Goal: Information Seeking & Learning: Learn about a topic

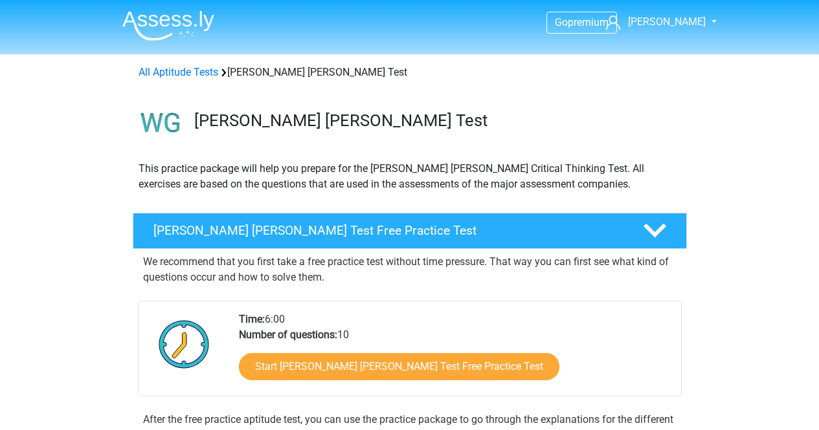
scroll to position [75, 0]
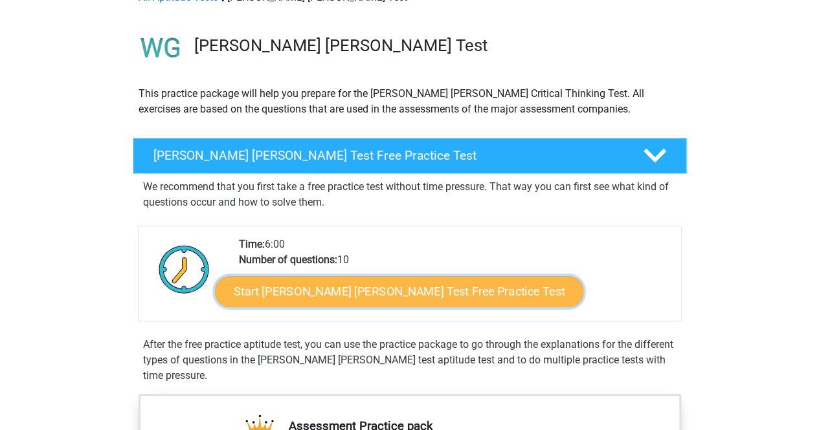
click at [348, 293] on link "Start [PERSON_NAME] [PERSON_NAME] Test Free Practice Test" at bounding box center [399, 291] width 368 height 31
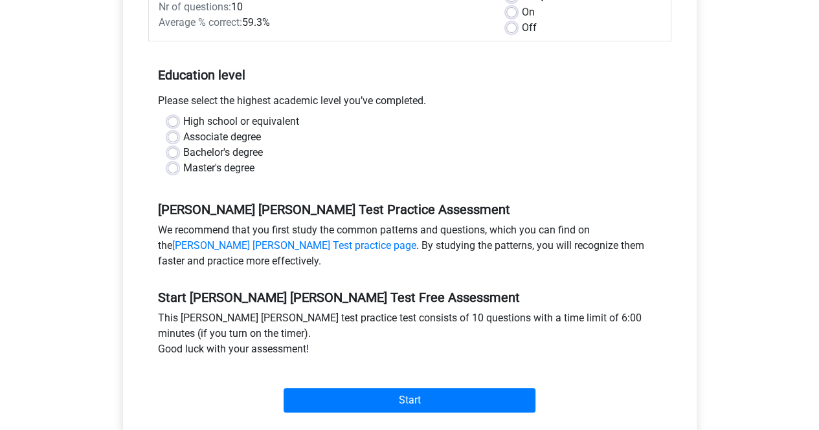
scroll to position [211, 0]
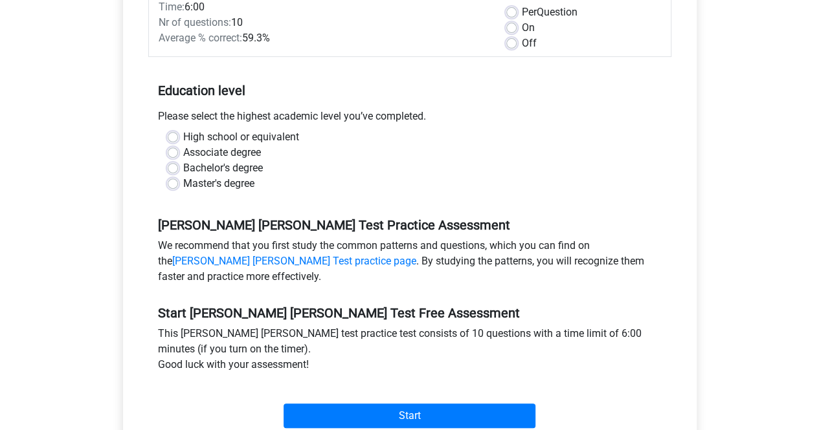
click at [183, 176] on label "Master's degree" at bounding box center [218, 184] width 71 height 16
click at [178, 176] on input "Master's degree" at bounding box center [173, 182] width 10 height 13
radio input "true"
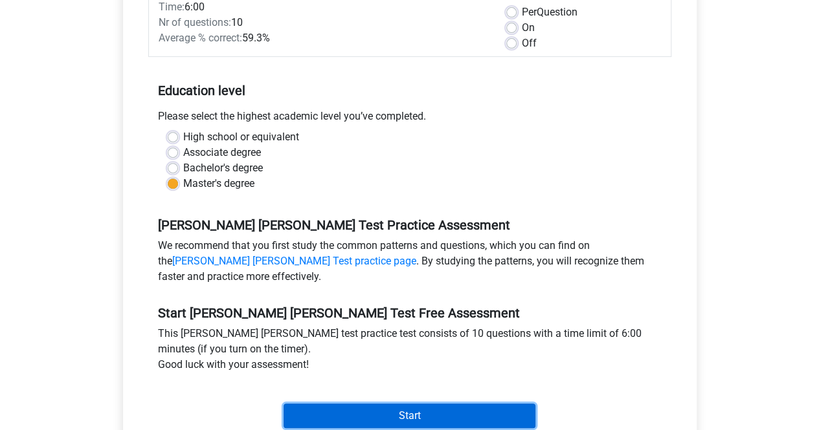
click at [346, 404] on input "Start" at bounding box center [410, 416] width 252 height 25
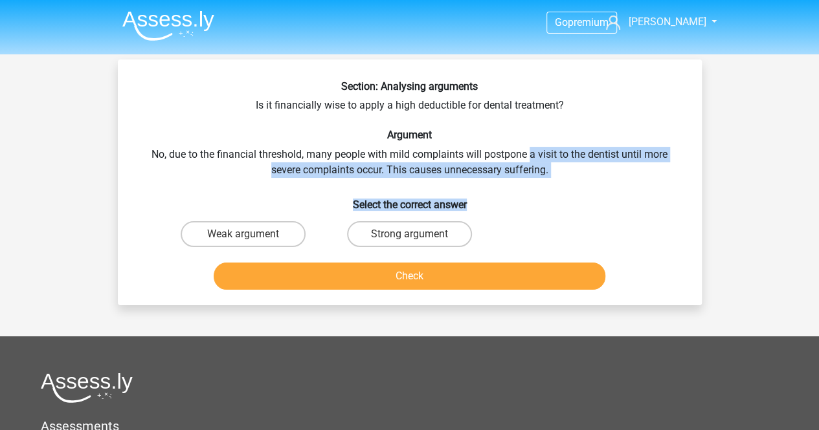
drag, startPoint x: 531, startPoint y: 146, endPoint x: 574, endPoint y: 179, distance: 54.4
click at [574, 179] on div "Section: Analysing arguments Is it financially wise to apply a high deductible …" at bounding box center [410, 187] width 574 height 215
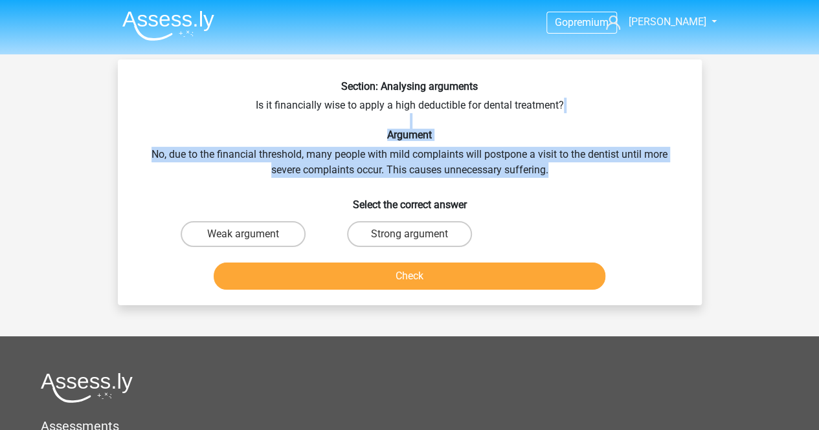
drag, startPoint x: 558, startPoint y: 173, endPoint x: 553, endPoint y: 122, distance: 52.0
click at [553, 122] on div "Section: Analysing arguments Is it financially wise to apply a high deductible …" at bounding box center [410, 187] width 574 height 215
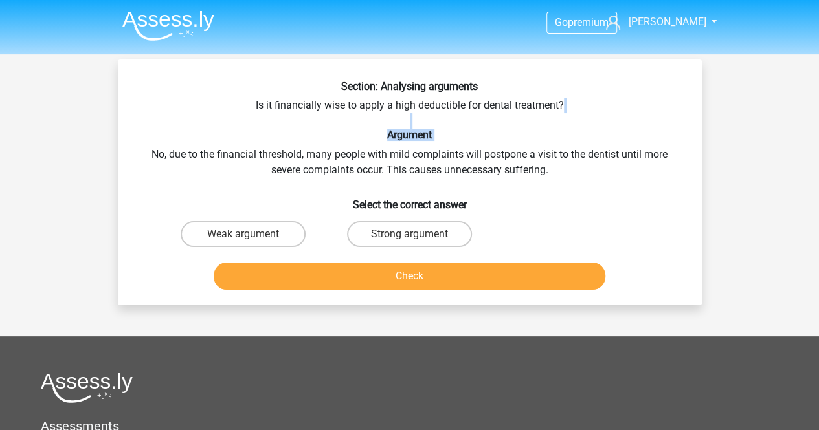
drag, startPoint x: 553, startPoint y: 122, endPoint x: 545, endPoint y: 135, distance: 15.7
click at [545, 135] on div "Section: Analysing arguments Is it financially wise to apply a high deductible …" at bounding box center [410, 187] width 574 height 215
click at [545, 135] on h6 "Argument" at bounding box center [410, 135] width 542 height 12
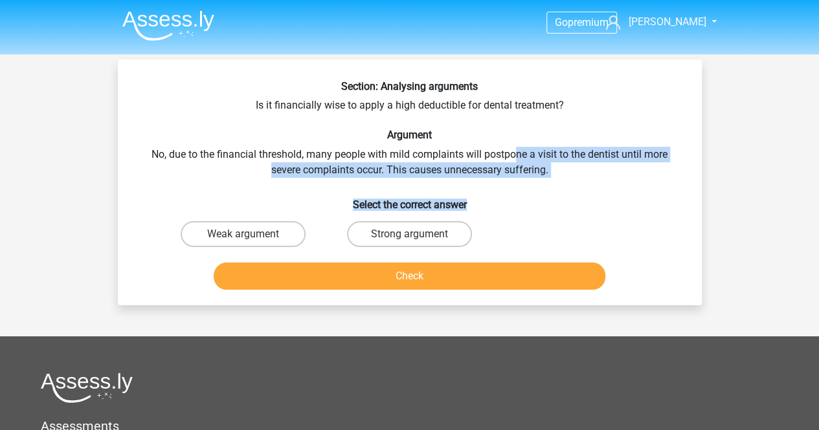
drag, startPoint x: 515, startPoint y: 149, endPoint x: 564, endPoint y: 179, distance: 57.0
click at [564, 179] on div "Section: Analysing arguments Is it financially wise to apply a high deductible …" at bounding box center [410, 187] width 574 height 215
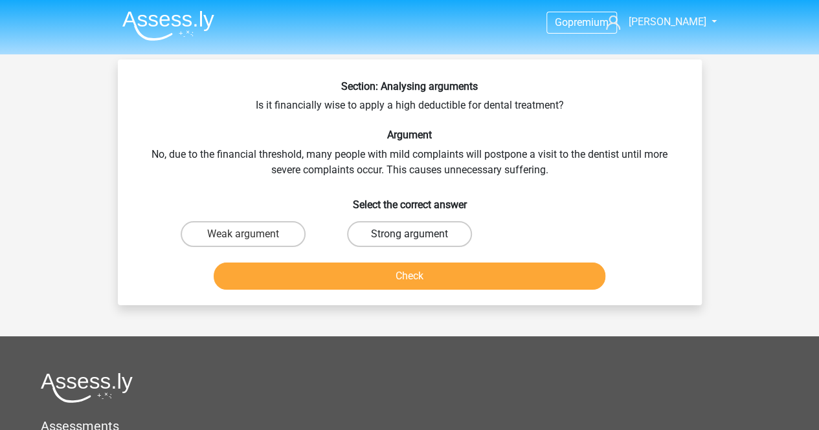
click at [384, 235] on label "Strong argument" at bounding box center [409, 234] width 125 height 26
click at [409, 235] on input "Strong argument" at bounding box center [413, 238] width 8 height 8
radio input "true"
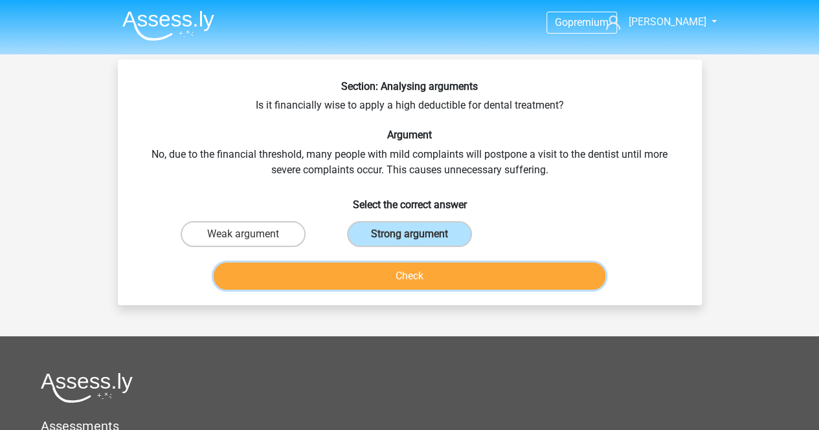
click at [422, 279] on button "Check" at bounding box center [410, 276] width 392 height 27
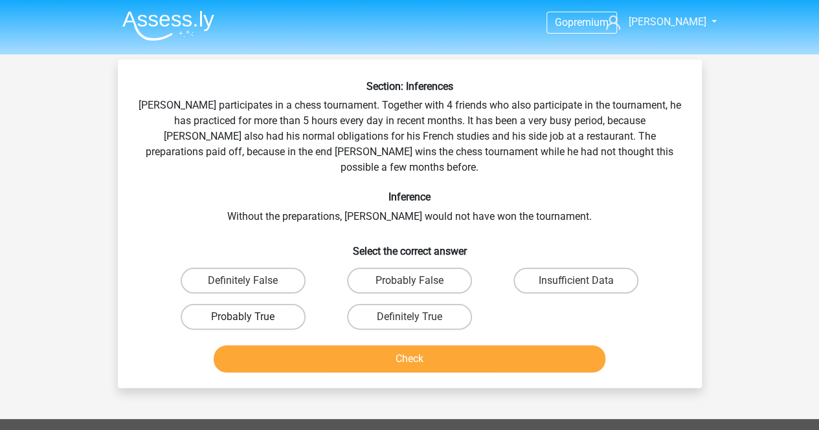
click at [282, 308] on label "Probably True" at bounding box center [243, 317] width 125 height 26
click at [251, 317] on input "Probably True" at bounding box center [247, 321] width 8 height 8
radio input "true"
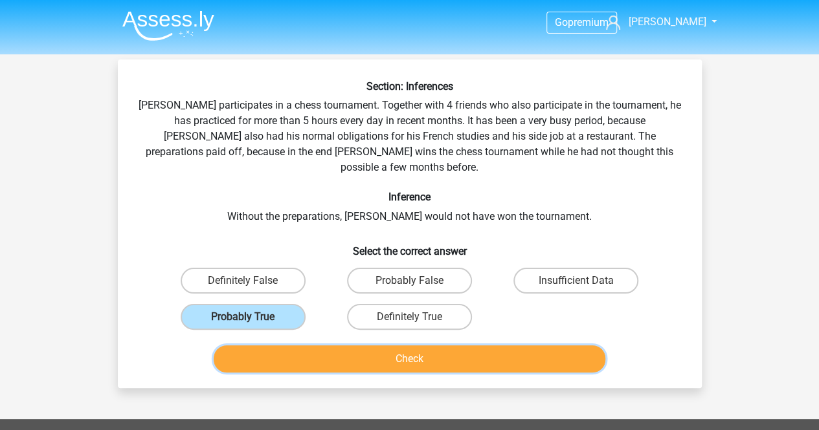
click at [446, 350] on button "Check" at bounding box center [410, 359] width 392 height 27
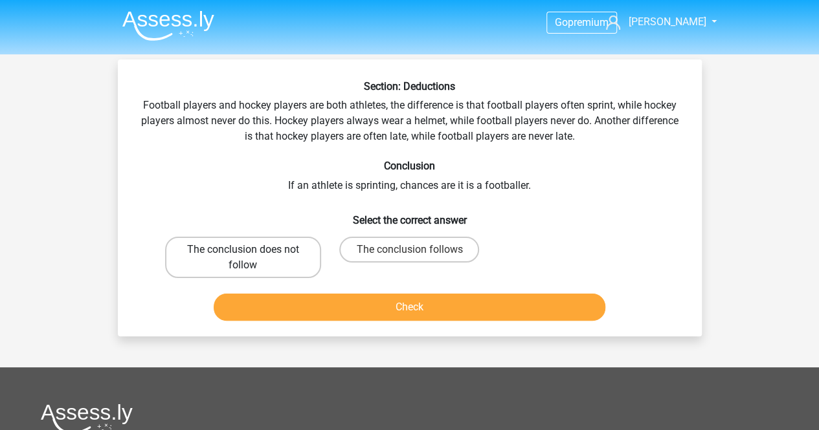
click at [211, 265] on label "The conclusion does not follow" at bounding box center [243, 257] width 156 height 41
click at [243, 258] on input "The conclusion does not follow" at bounding box center [247, 254] width 8 height 8
radio input "true"
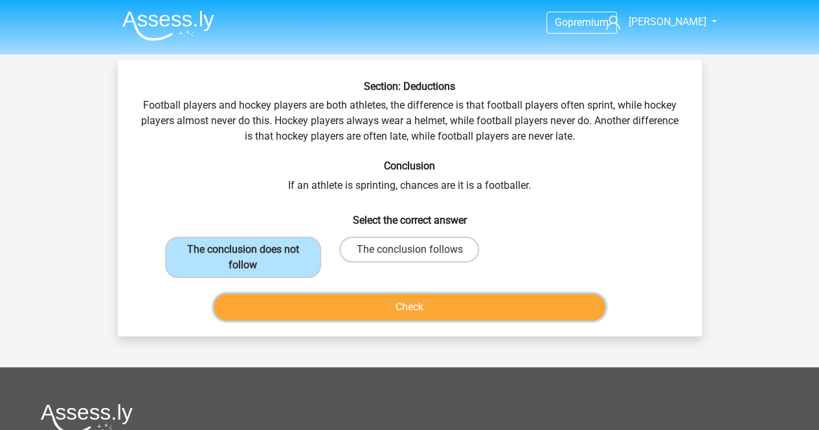
click at [361, 307] on button "Check" at bounding box center [410, 307] width 392 height 27
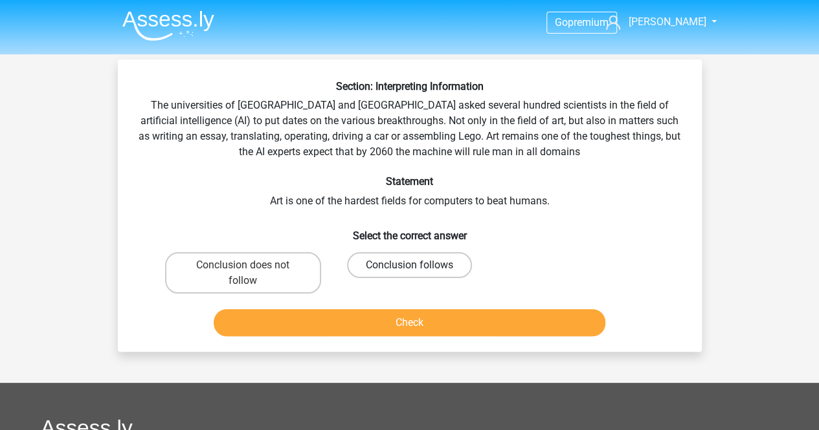
click at [403, 262] on label "Conclusion follows" at bounding box center [409, 265] width 125 height 26
click at [409, 265] on input "Conclusion follows" at bounding box center [413, 269] width 8 height 8
radio input "true"
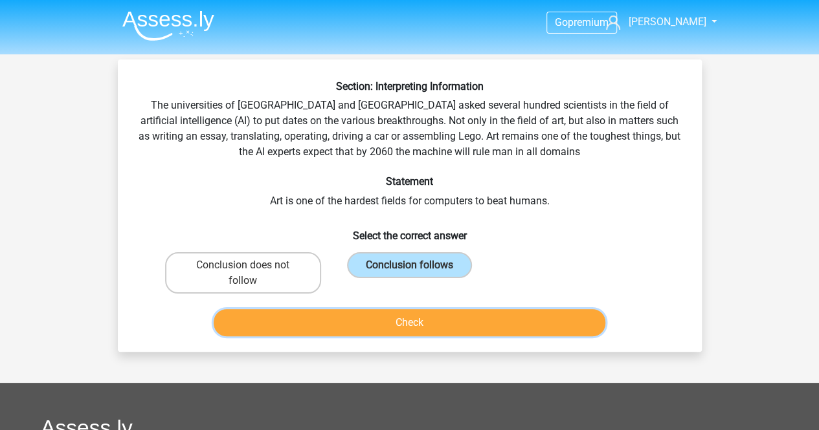
click at [410, 317] on button "Check" at bounding box center [410, 322] width 392 height 27
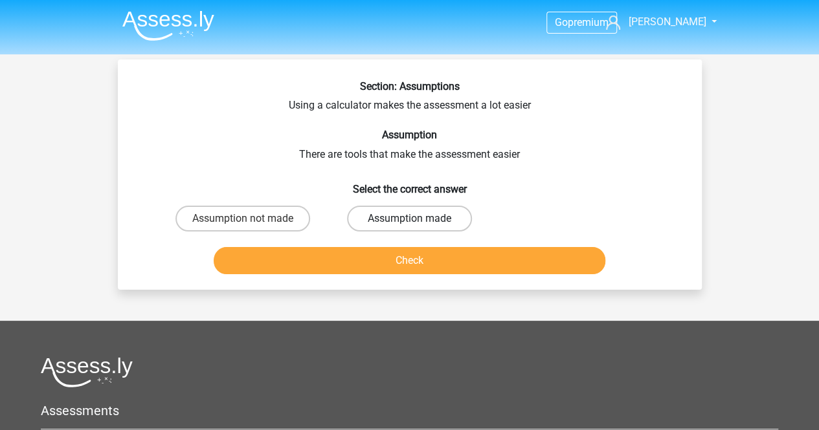
click at [396, 225] on label "Assumption made" at bounding box center [409, 219] width 125 height 26
click at [409, 225] on input "Assumption made" at bounding box center [413, 223] width 8 height 8
radio input "true"
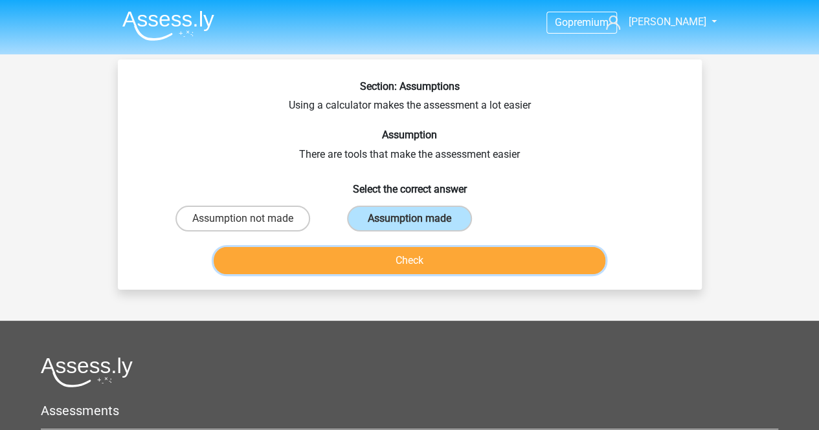
click at [394, 265] on button "Check" at bounding box center [410, 260] width 392 height 27
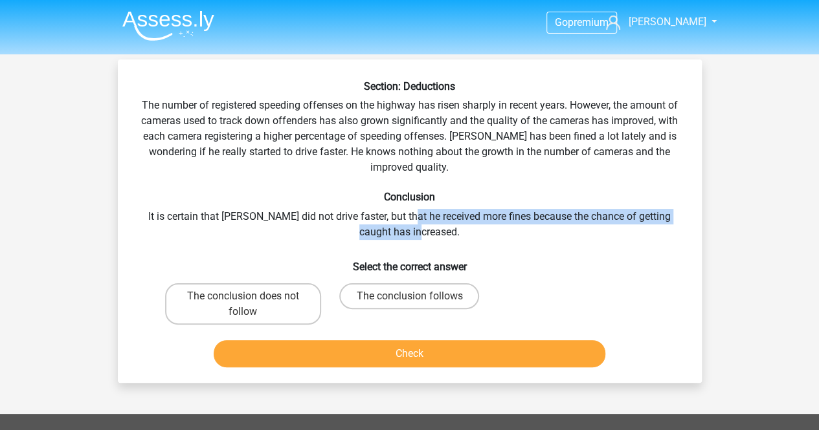
drag, startPoint x: 399, startPoint y: 214, endPoint x: 441, endPoint y: 229, distance: 45.5
click at [441, 229] on div "Section: Deductions The number of registered speeding offenses on the highway h…" at bounding box center [410, 226] width 574 height 293
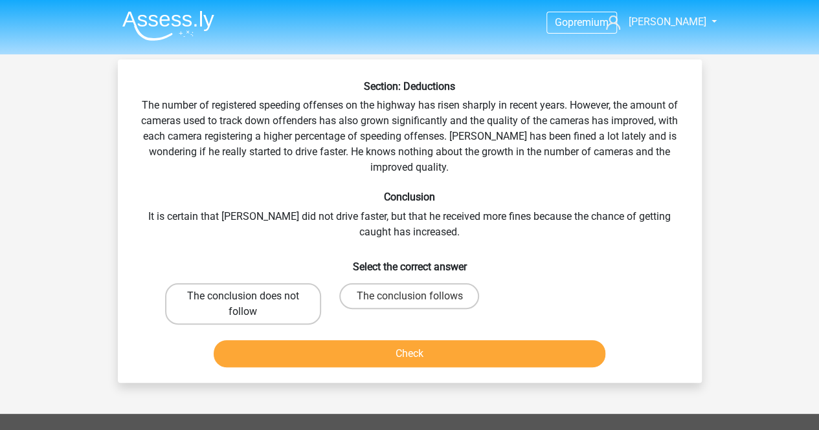
click at [256, 317] on label "The conclusion does not follow" at bounding box center [243, 304] width 156 height 41
click at [251, 305] on input "The conclusion does not follow" at bounding box center [247, 300] width 8 height 8
radio input "true"
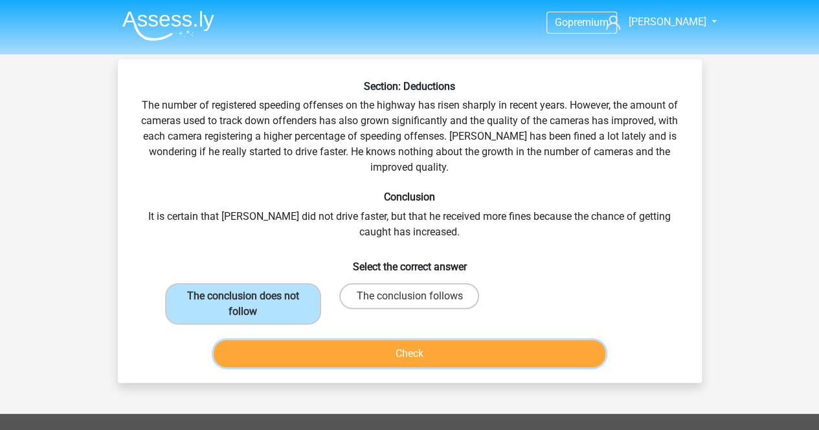
click at [304, 361] on button "Check" at bounding box center [410, 353] width 392 height 27
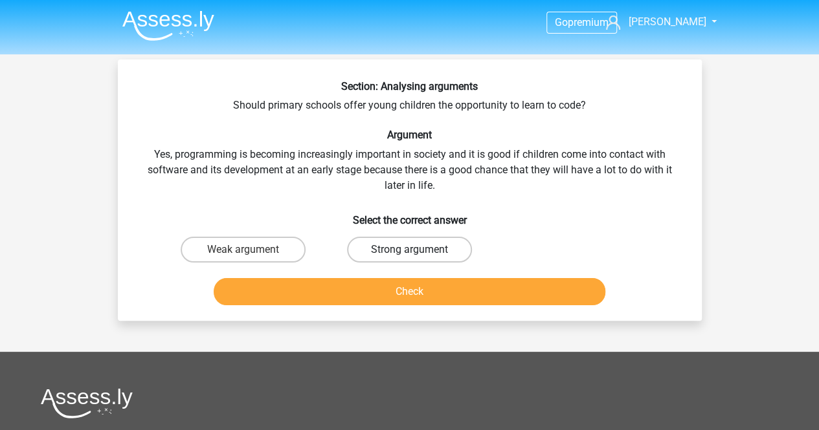
click at [429, 253] on label "Strong argument" at bounding box center [409, 250] width 125 height 26
click at [418, 253] on input "Strong argument" at bounding box center [413, 254] width 8 height 8
radio input "true"
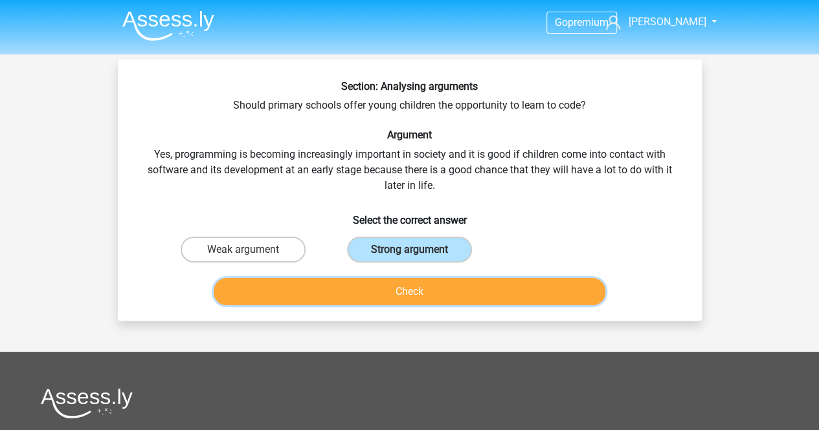
click at [438, 287] on button "Check" at bounding box center [410, 291] width 392 height 27
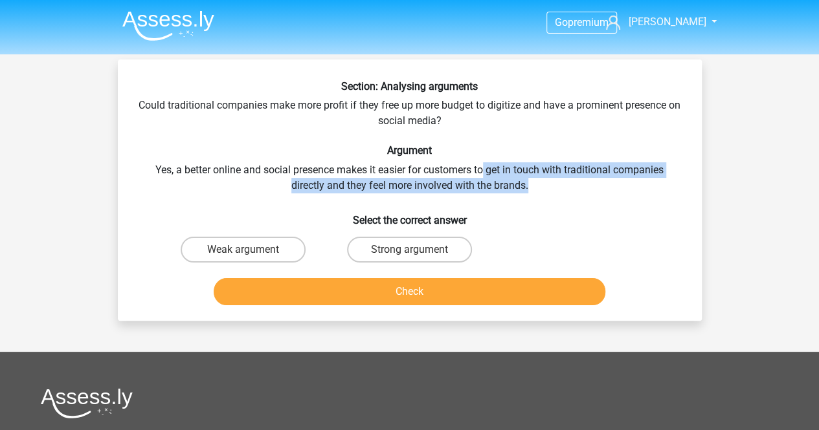
drag, startPoint x: 483, startPoint y: 160, endPoint x: 543, endPoint y: 193, distance: 68.7
click at [543, 193] on div "Section: Analysing arguments Could traditional companies make more profit if th…" at bounding box center [410, 195] width 574 height 230
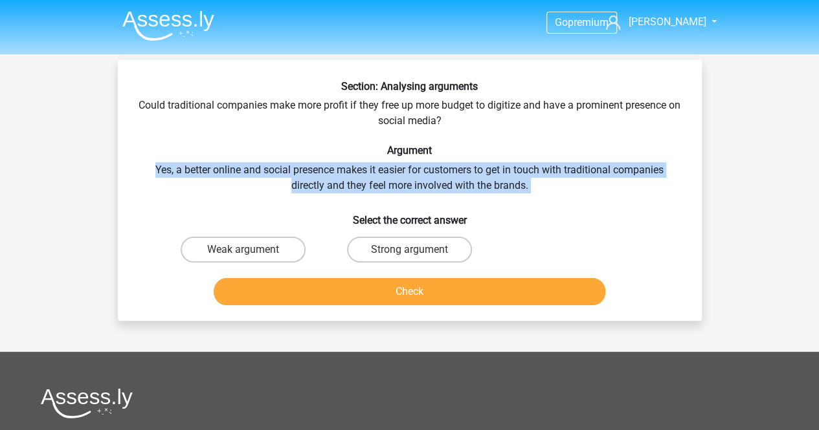
drag, startPoint x: 543, startPoint y: 193, endPoint x: 501, endPoint y: 153, distance: 57.7
click at [501, 153] on div "Section: Analysing arguments Could traditional companies make more profit if th…" at bounding box center [410, 195] width 574 height 230
click at [501, 153] on h6 "Argument" at bounding box center [410, 150] width 542 height 12
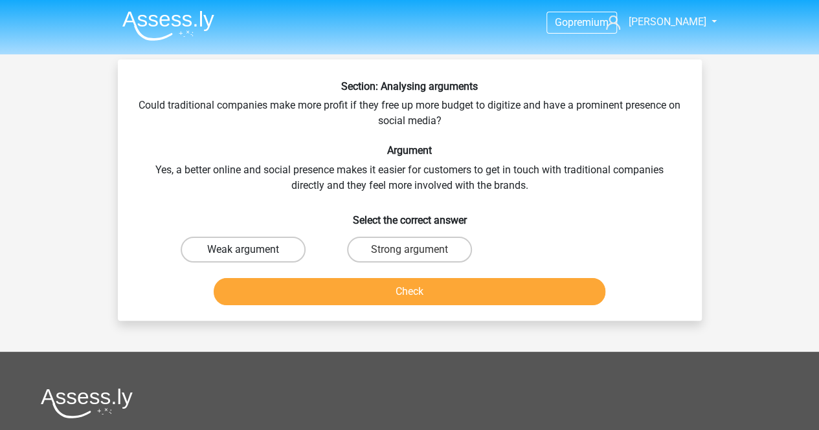
click at [261, 259] on label "Weak argument" at bounding box center [243, 250] width 125 height 26
click at [251, 258] on input "Weak argument" at bounding box center [247, 254] width 8 height 8
radio input "true"
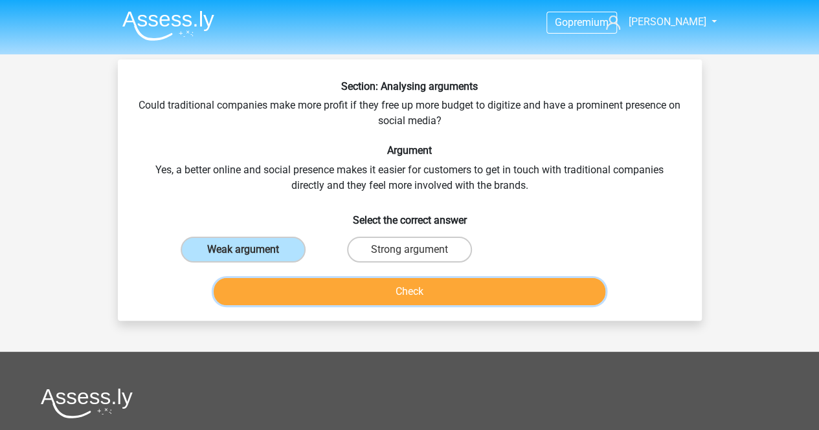
click at [319, 290] on button "Check" at bounding box center [410, 291] width 392 height 27
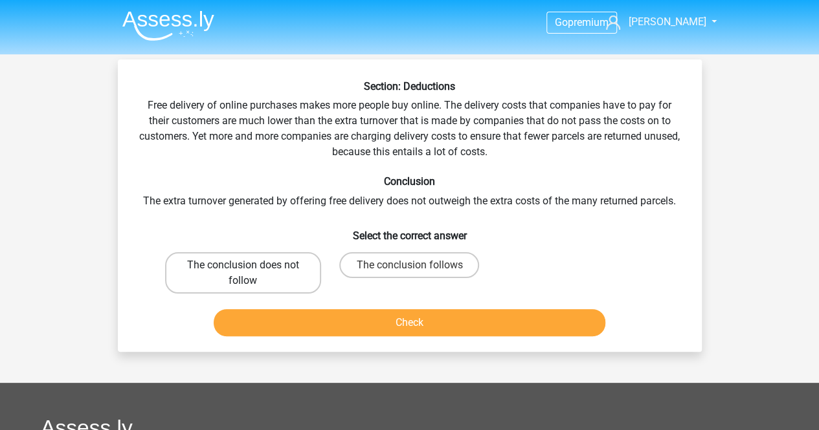
click at [275, 267] on label "The conclusion does not follow" at bounding box center [243, 272] width 156 height 41
click at [251, 267] on input "The conclusion does not follow" at bounding box center [247, 269] width 8 height 8
radio input "true"
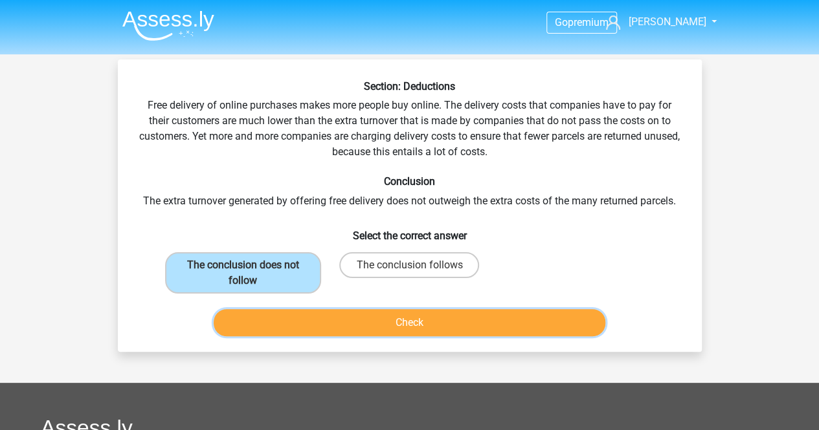
click at [333, 324] on button "Check" at bounding box center [410, 322] width 392 height 27
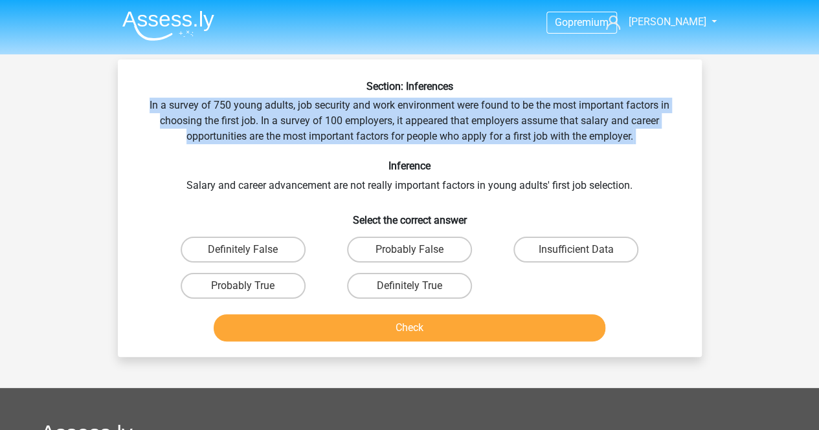
drag, startPoint x: 512, startPoint y: 84, endPoint x: 635, endPoint y: 148, distance: 138.7
click at [635, 148] on div "Section: Inferences In a survey of 750 young adults, job security and work envi…" at bounding box center [410, 213] width 574 height 267
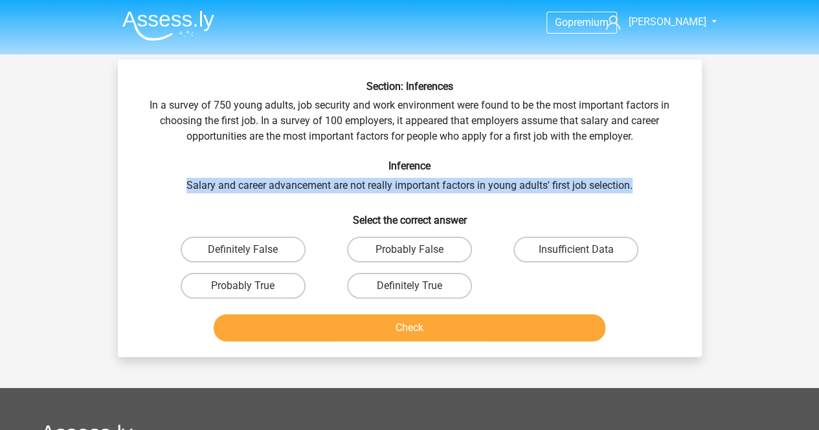
drag, startPoint x: 501, startPoint y: 164, endPoint x: 647, endPoint y: 192, distance: 149.0
click at [647, 192] on div "Section: Inferences In a survey of 750 young adults, job security and work envi…" at bounding box center [410, 213] width 574 height 267
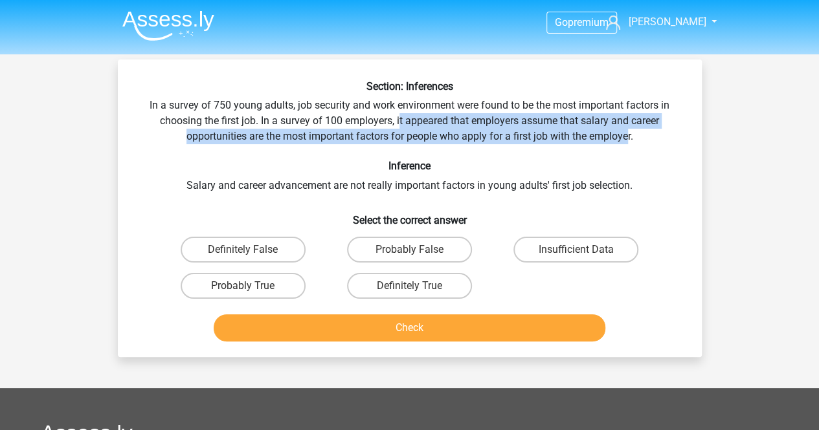
drag, startPoint x: 400, startPoint y: 124, endPoint x: 629, endPoint y: 138, distance: 229.6
click at [629, 138] on div "Section: Inferences In a survey of 750 young adults, job security and work envi…" at bounding box center [410, 213] width 574 height 267
drag, startPoint x: 629, startPoint y: 138, endPoint x: 285, endPoint y: 122, distance: 344.7
click at [285, 122] on div "Section: Inferences In a survey of 750 young adults, job security and work envi…" at bounding box center [410, 213] width 574 height 267
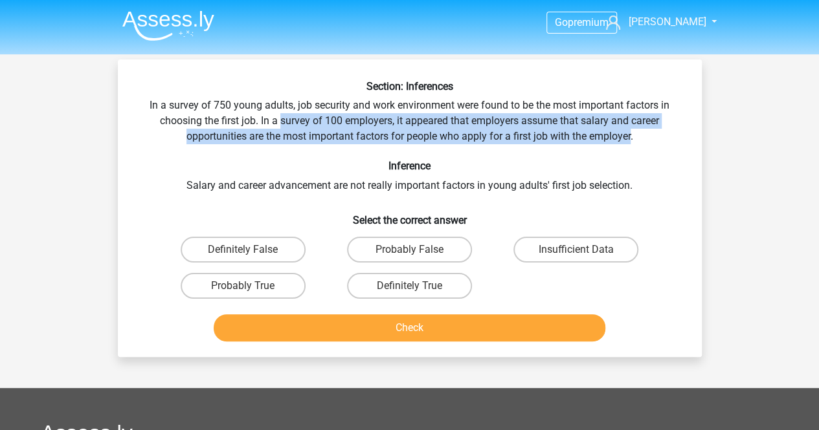
click at [285, 122] on div "Section: Inferences In a survey of 750 young adults, job security and work envi…" at bounding box center [410, 213] width 574 height 267
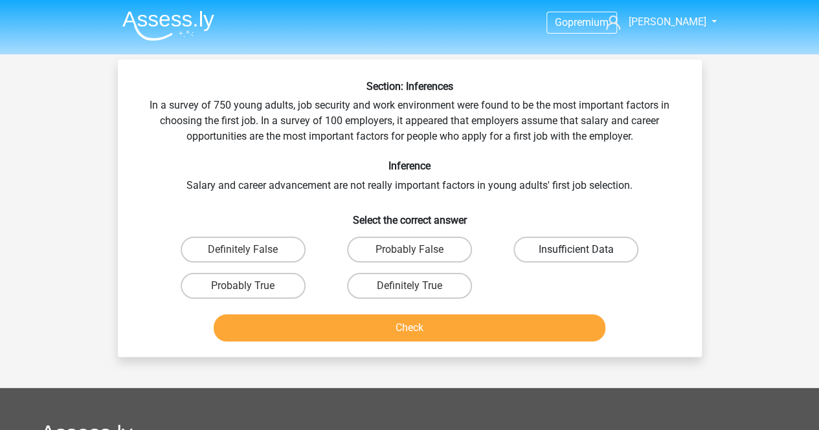
click at [593, 256] on label "Insufficient Data" at bounding box center [575, 250] width 125 height 26
click at [585, 256] on input "Insufficient Data" at bounding box center [580, 254] width 8 height 8
radio input "true"
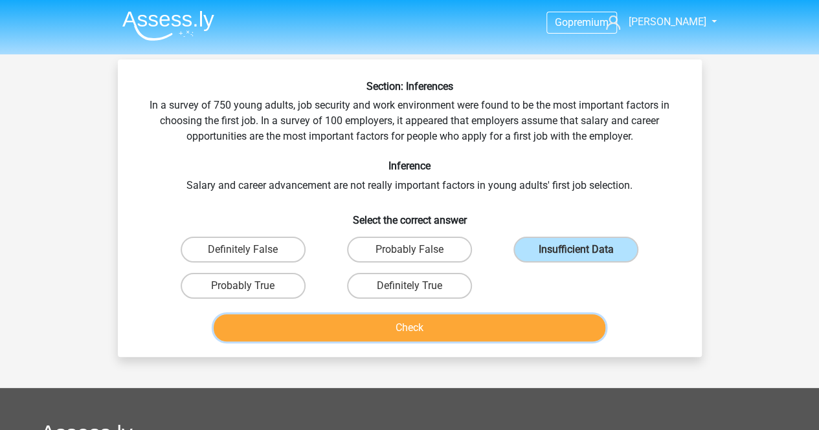
click at [503, 337] on button "Check" at bounding box center [410, 328] width 392 height 27
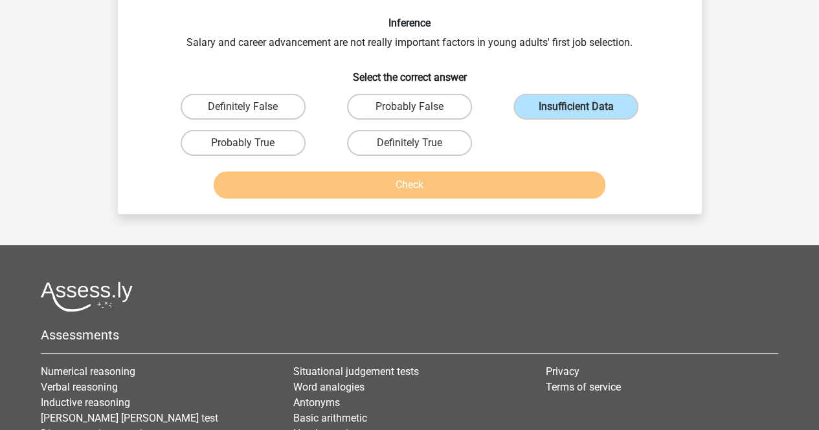
scroll to position [145, 0]
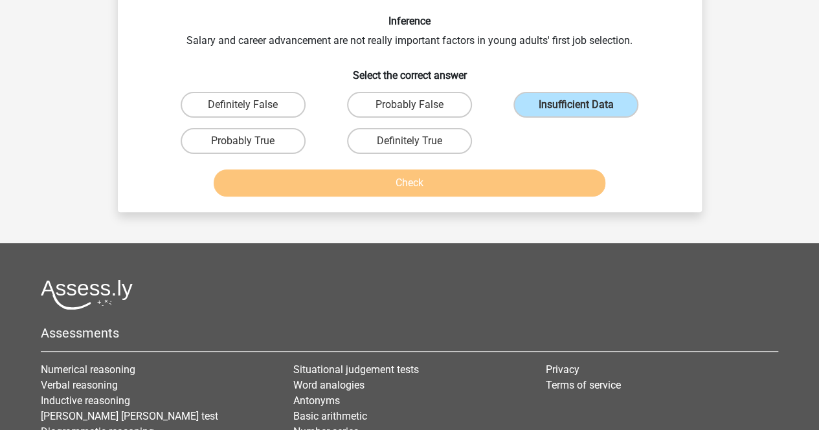
click at [453, 197] on div "Check" at bounding box center [410, 186] width 500 height 32
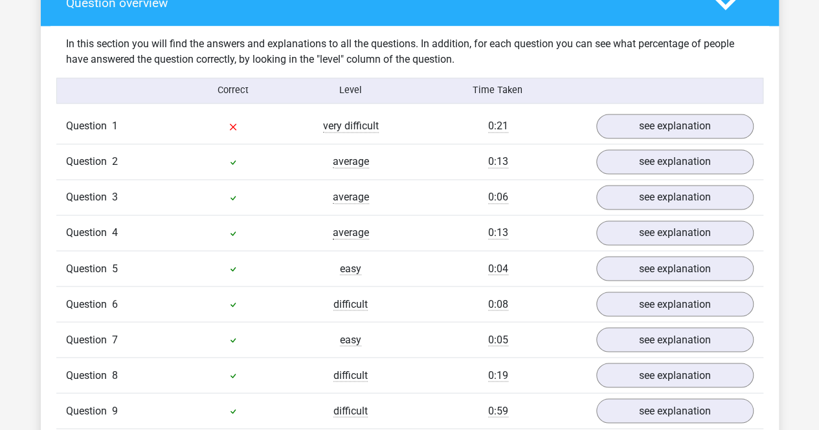
scroll to position [979, 0]
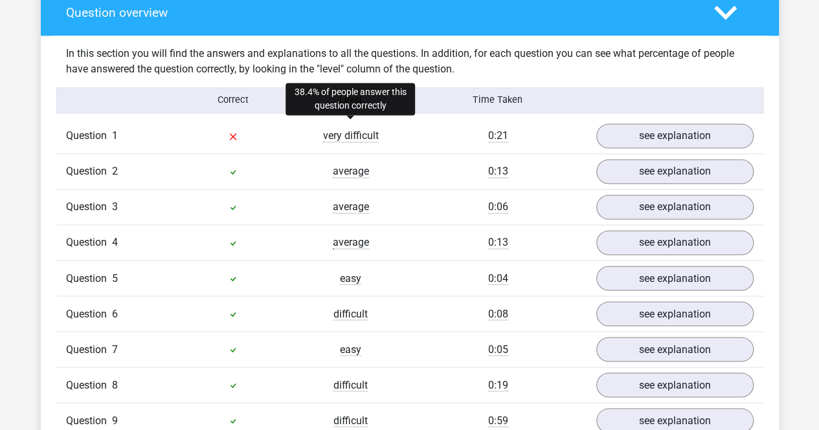
click at [344, 130] on span "very difficult" at bounding box center [351, 135] width 56 height 13
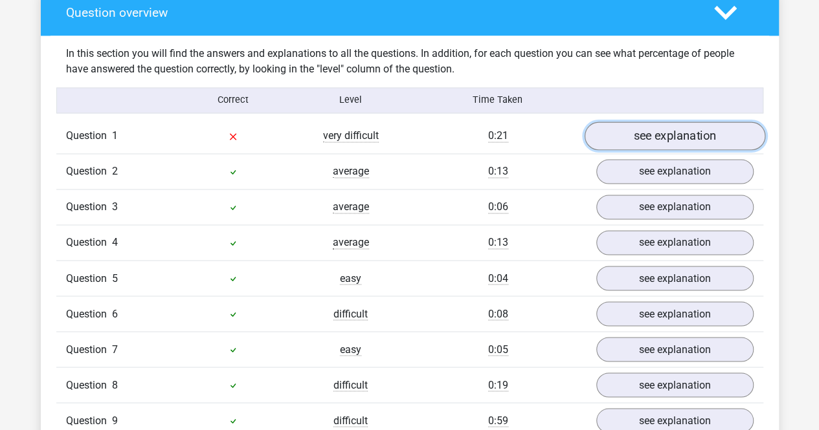
click at [671, 131] on link "see explanation" at bounding box center [674, 136] width 181 height 28
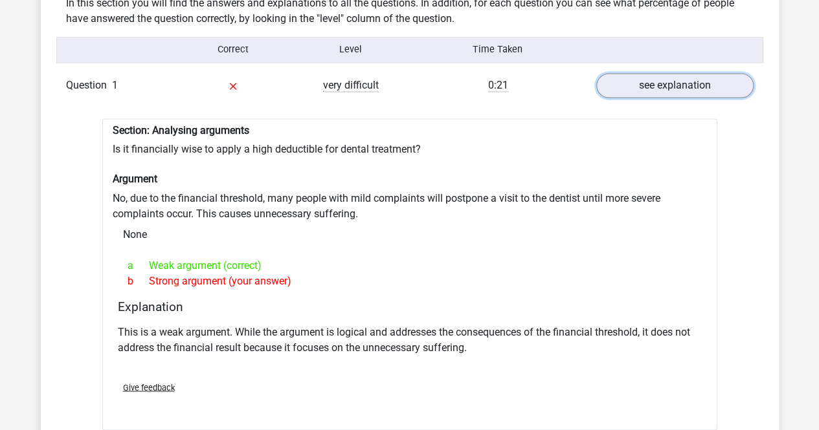
scroll to position [1031, 0]
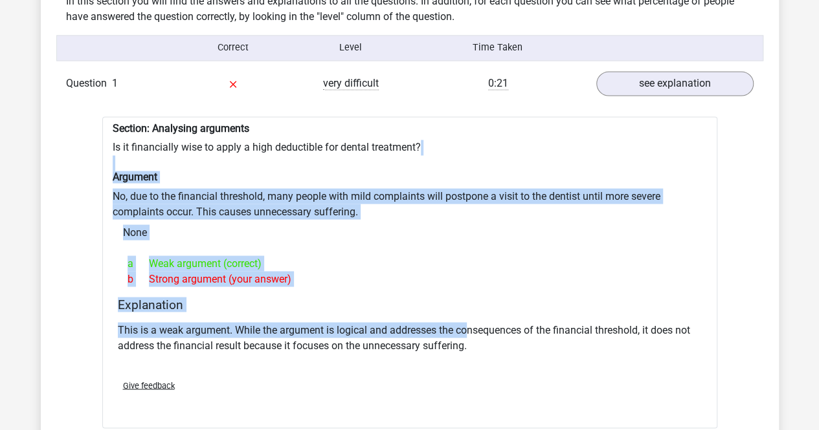
drag, startPoint x: 339, startPoint y: 152, endPoint x: 469, endPoint y: 325, distance: 215.9
click at [469, 325] on div "Section: Analysing arguments Is it financially wise to apply a high deductible …" at bounding box center [409, 273] width 615 height 313
click at [469, 325] on p "This is a weak argument. While the argument is logical and addresses the conseq…" at bounding box center [410, 337] width 584 height 31
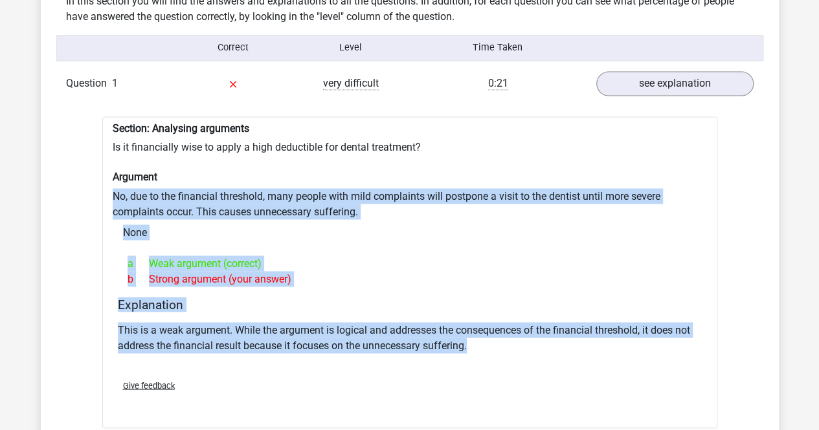
drag, startPoint x: 487, startPoint y: 341, endPoint x: 374, endPoint y: 169, distance: 205.7
click at [374, 169] on div "Section: Analysing arguments Is it financially wise to apply a high deductible …" at bounding box center [409, 273] width 615 height 313
click at [374, 171] on h6 "Argument" at bounding box center [410, 177] width 594 height 12
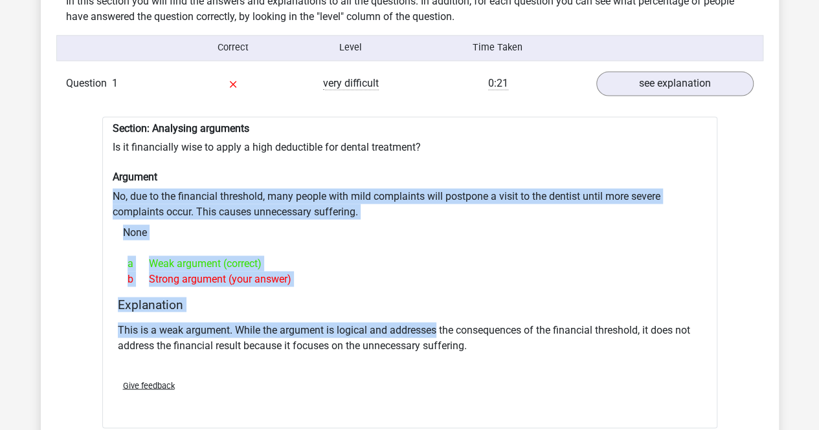
drag, startPoint x: 374, startPoint y: 169, endPoint x: 412, endPoint y: 331, distance: 166.3
click at [412, 331] on div "Section: Analysing arguments Is it financially wise to apply a high deductible …" at bounding box center [409, 273] width 615 height 313
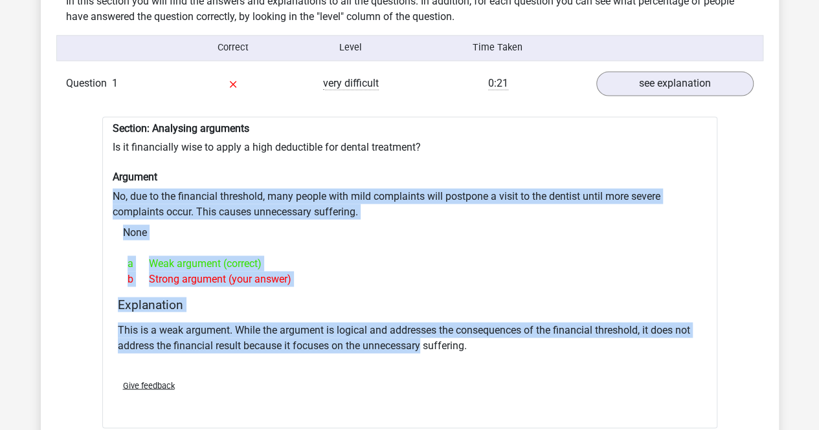
click at [412, 331] on p "This is a weak argument. While the argument is logical and addresses the conseq…" at bounding box center [410, 337] width 584 height 31
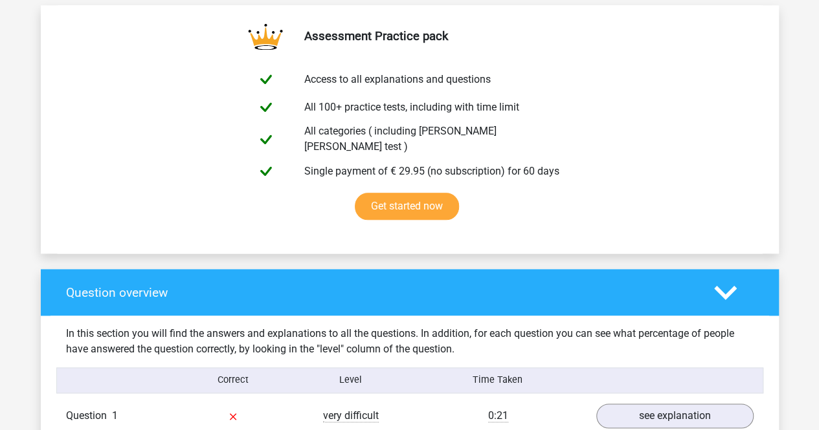
scroll to position [676, 0]
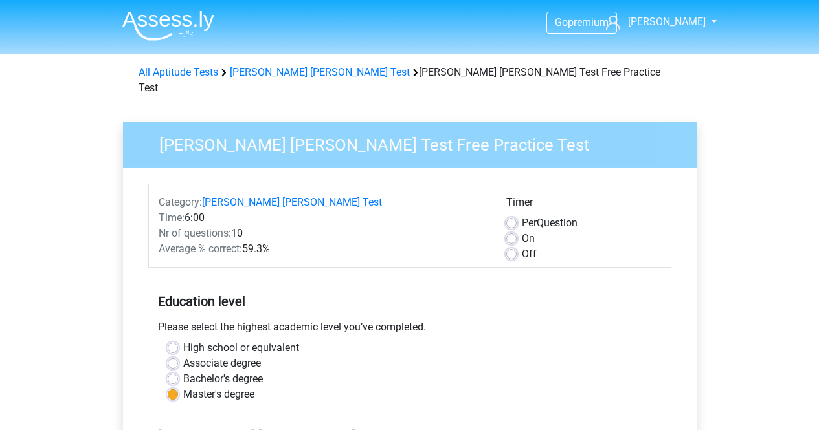
scroll to position [211, 0]
